Goal: Task Accomplishment & Management: Use online tool/utility

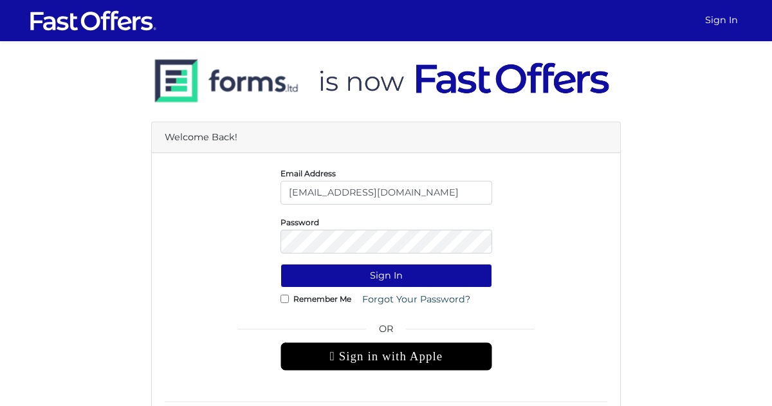
click at [348, 192] on input "bahar@property.ca" at bounding box center [386, 193] width 212 height 24
type input "baharrealtor@gmail.com"
click at [358, 272] on button "Sign In" at bounding box center [386, 276] width 212 height 24
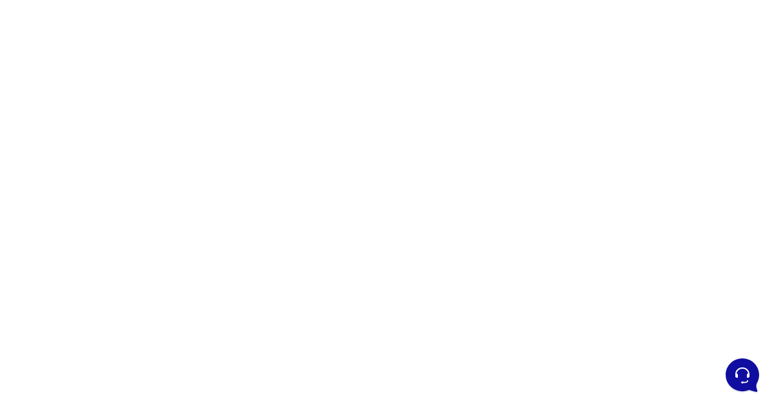
scroll to position [82, 0]
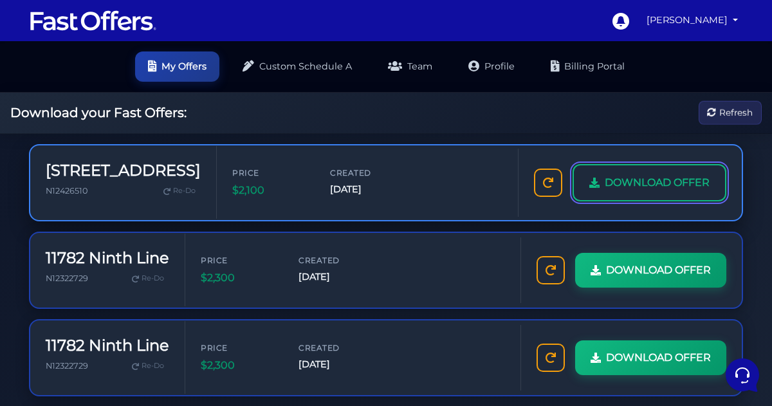
click at [637, 194] on link "DOWNLOAD OFFER" at bounding box center [649, 182] width 154 height 37
